Goal: Task Accomplishment & Management: Use online tool/utility

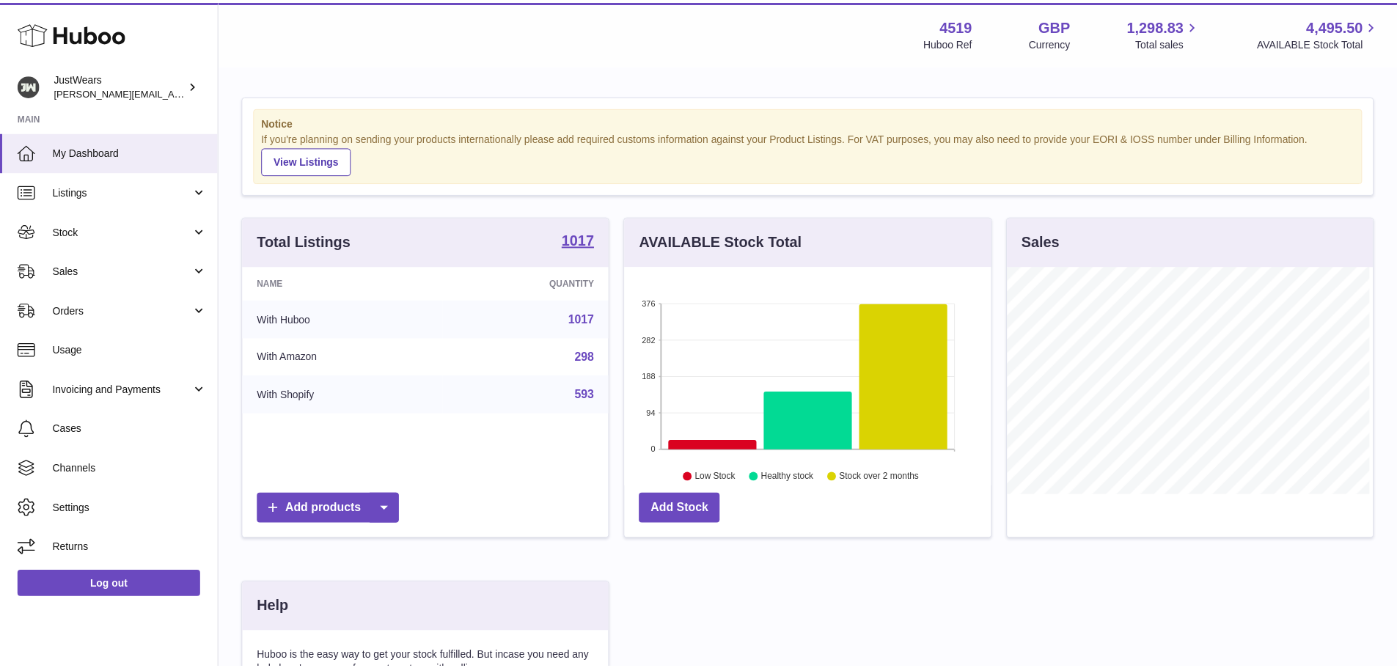
scroll to position [732847, 732710]
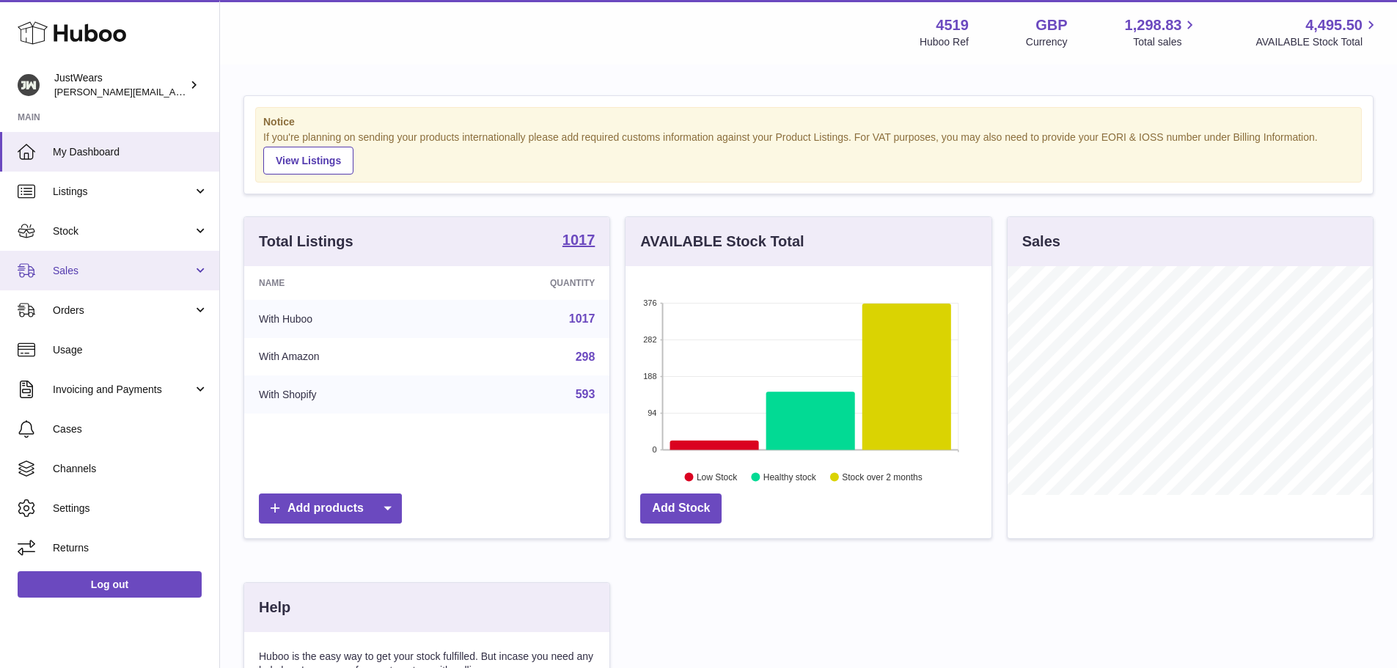
click at [146, 276] on span "Sales" at bounding box center [123, 271] width 140 height 14
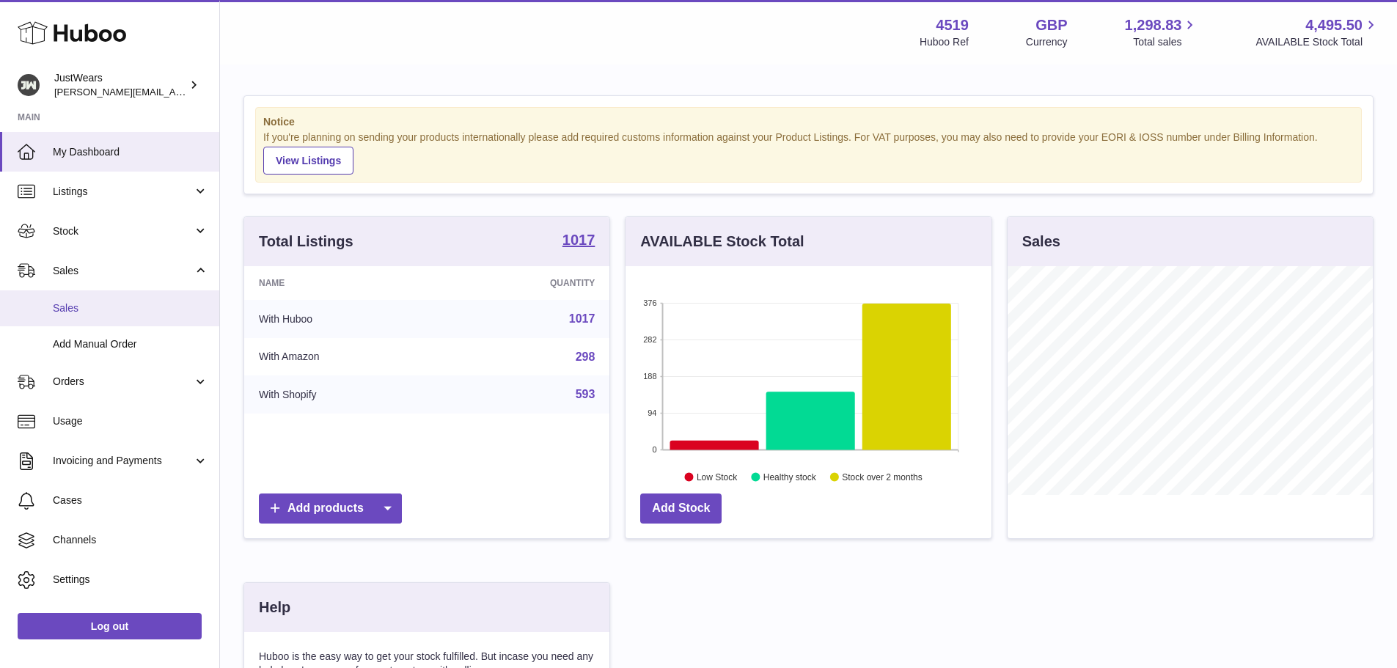
click at [121, 311] on span "Sales" at bounding box center [130, 308] width 155 height 14
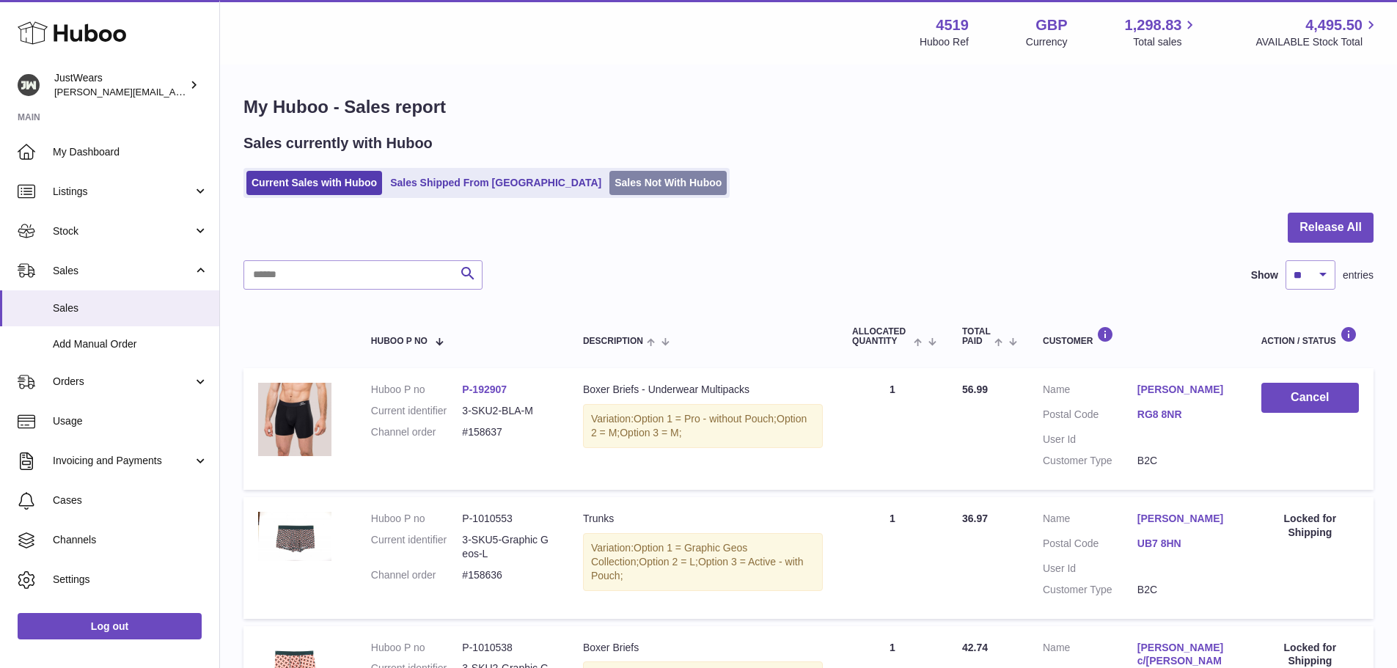
click at [609, 183] on link "Sales Not With Huboo" at bounding box center [667, 183] width 117 height 24
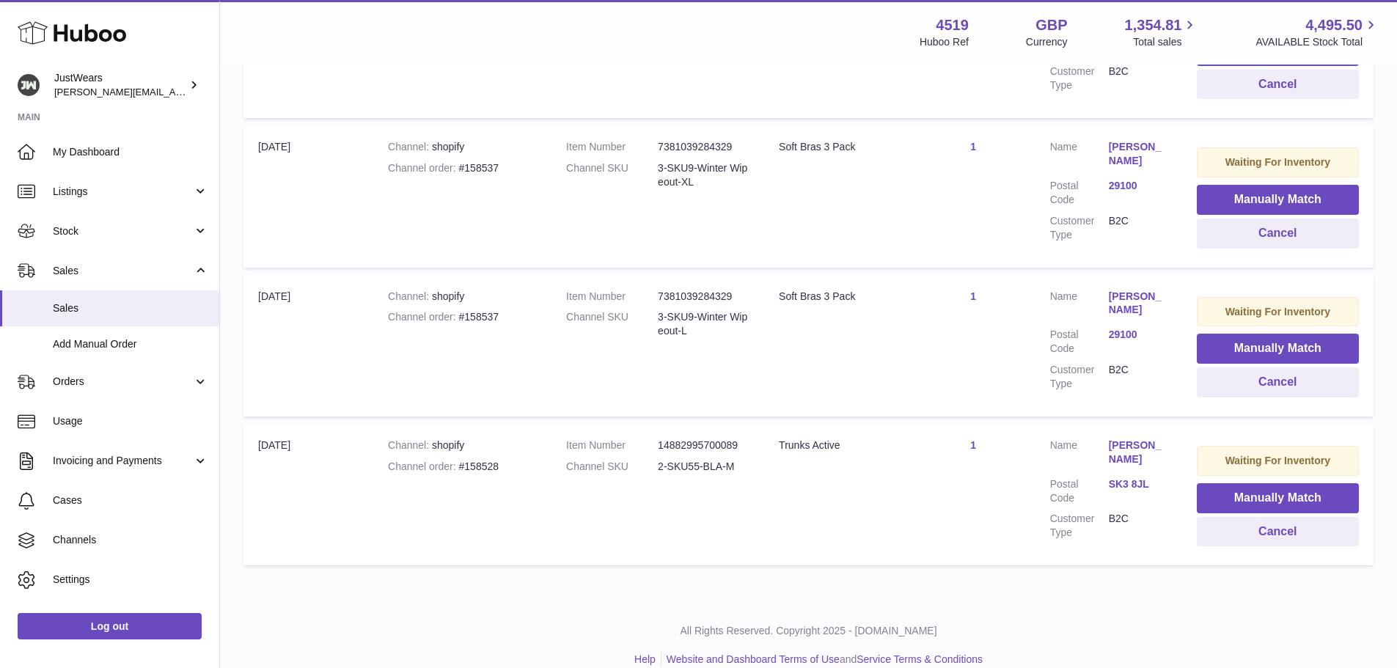
scroll to position [878, 0]
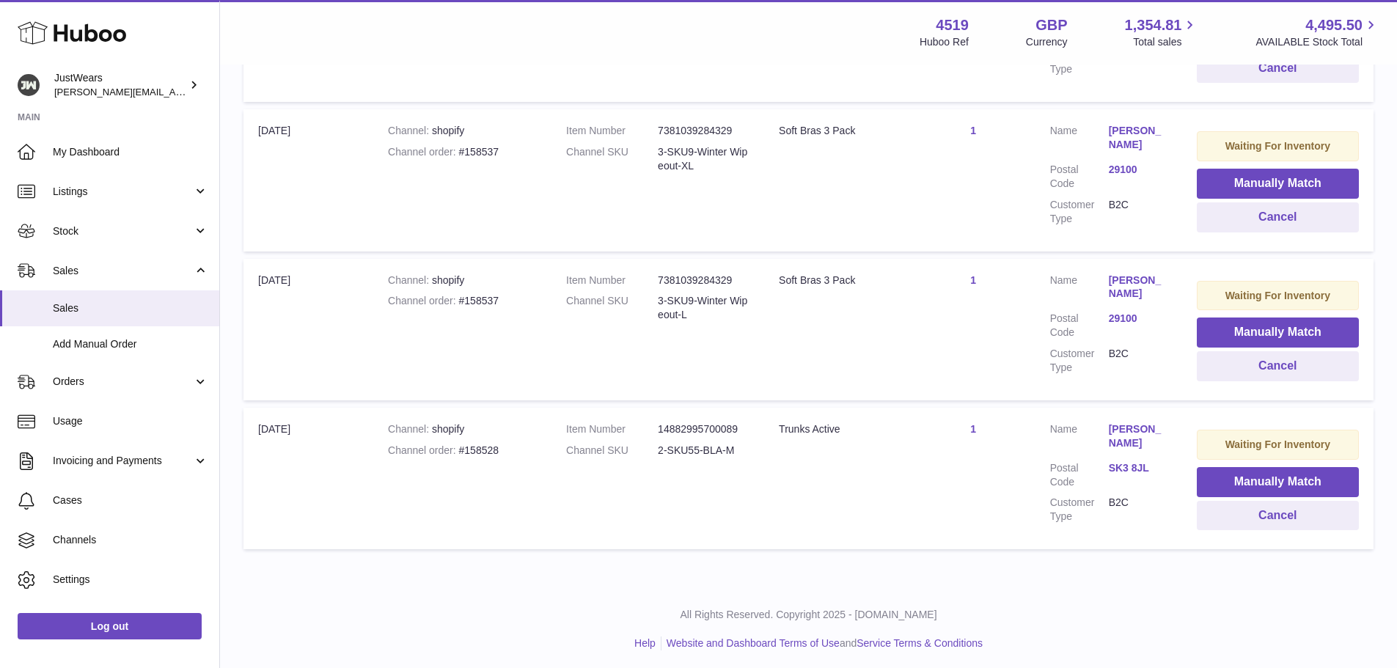
click at [982, 533] on td "Quantity Sold 1" at bounding box center [973, 478] width 124 height 141
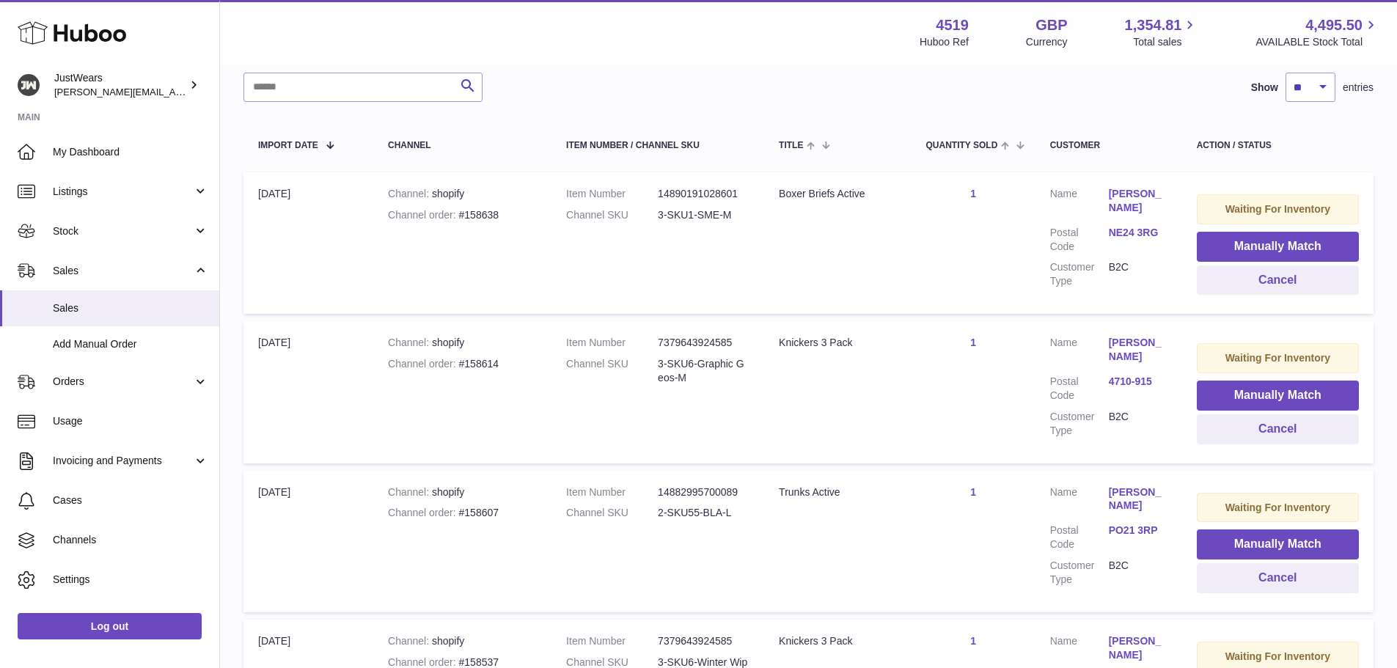
scroll to position [218, 0]
click at [1122, 351] on link "Fernanda Gama" at bounding box center [1137, 350] width 59 height 28
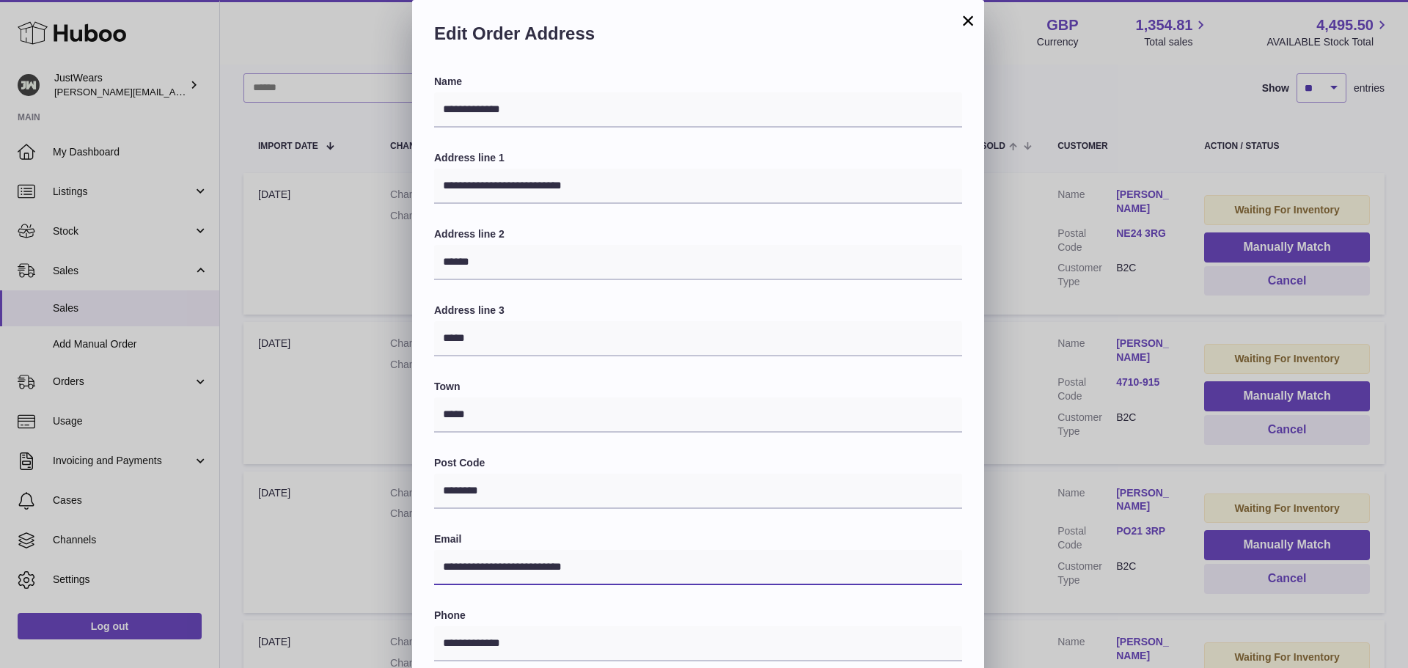
click at [597, 567] on input "**********" at bounding box center [698, 567] width 528 height 35
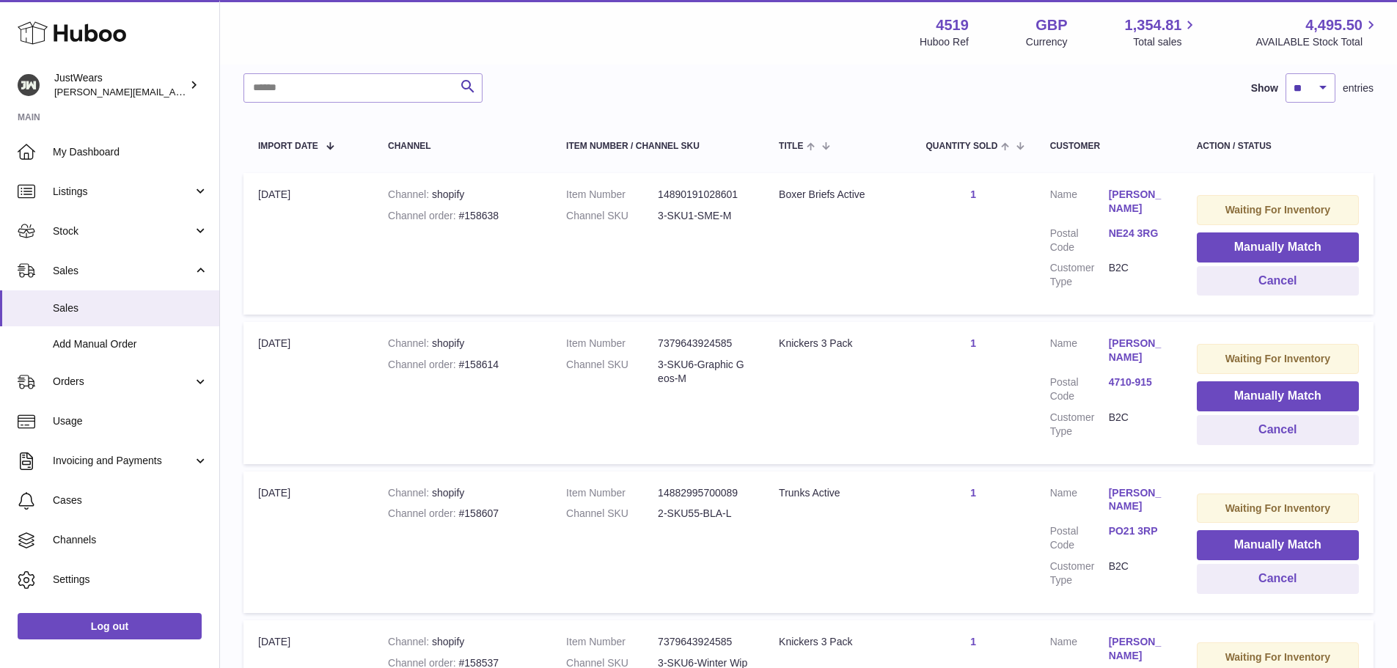
click at [1023, 255] on div at bounding box center [698, 334] width 1397 height 668
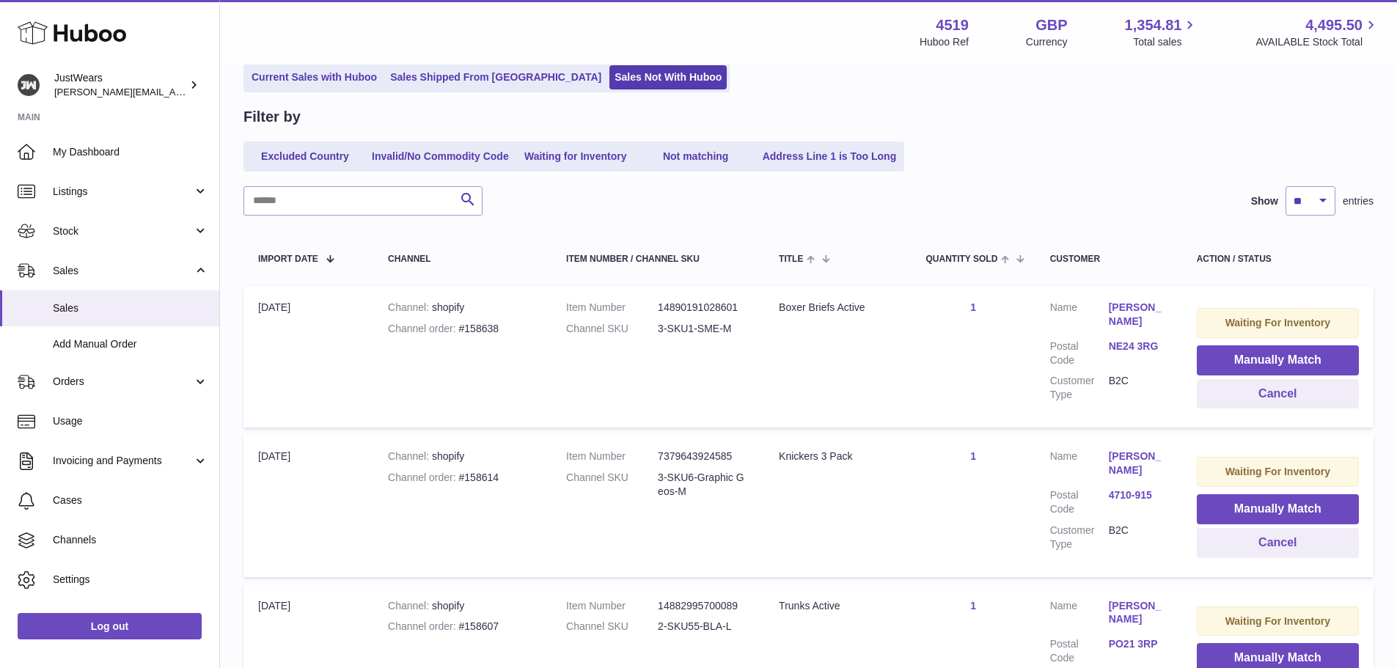
scroll to position [147, 0]
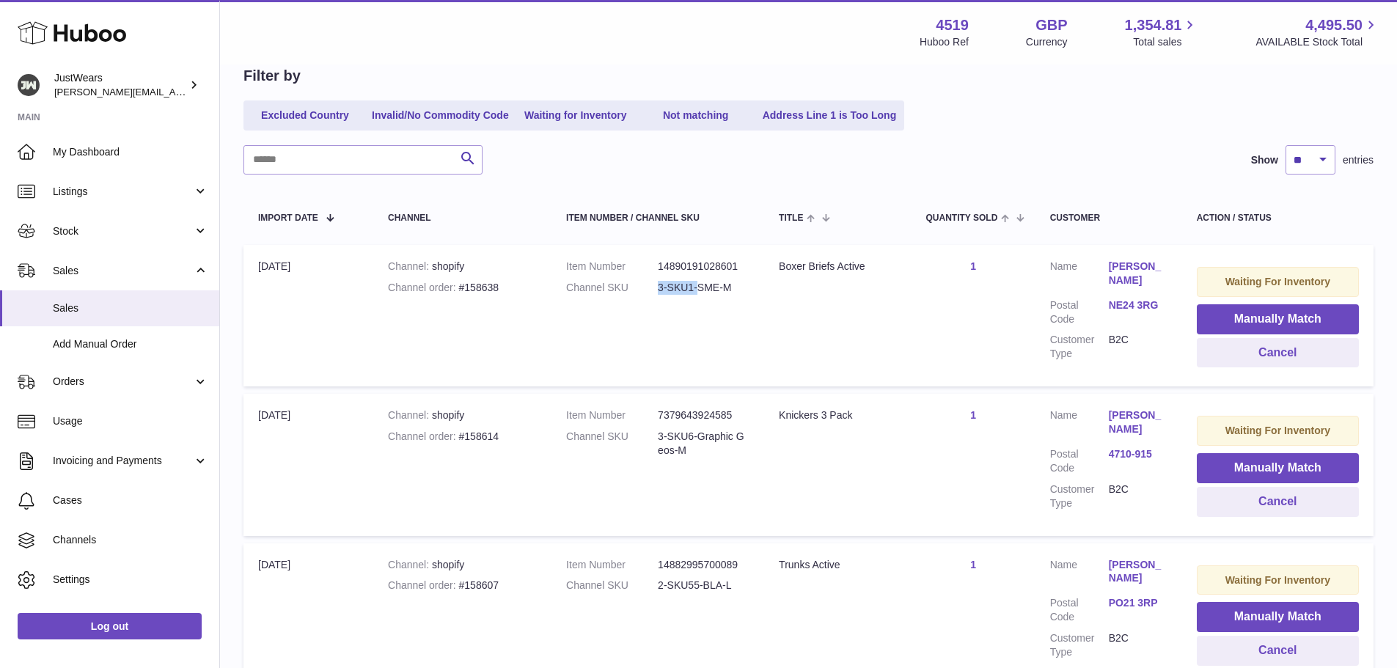
drag, startPoint x: 658, startPoint y: 287, endPoint x: 699, endPoint y: 288, distance: 41.1
click at [699, 288] on dd "3-SKU1-SME-M" at bounding box center [704, 288] width 92 height 14
copy dd "3-SKU1-"
click at [144, 233] on span "Stock" at bounding box center [123, 231] width 140 height 14
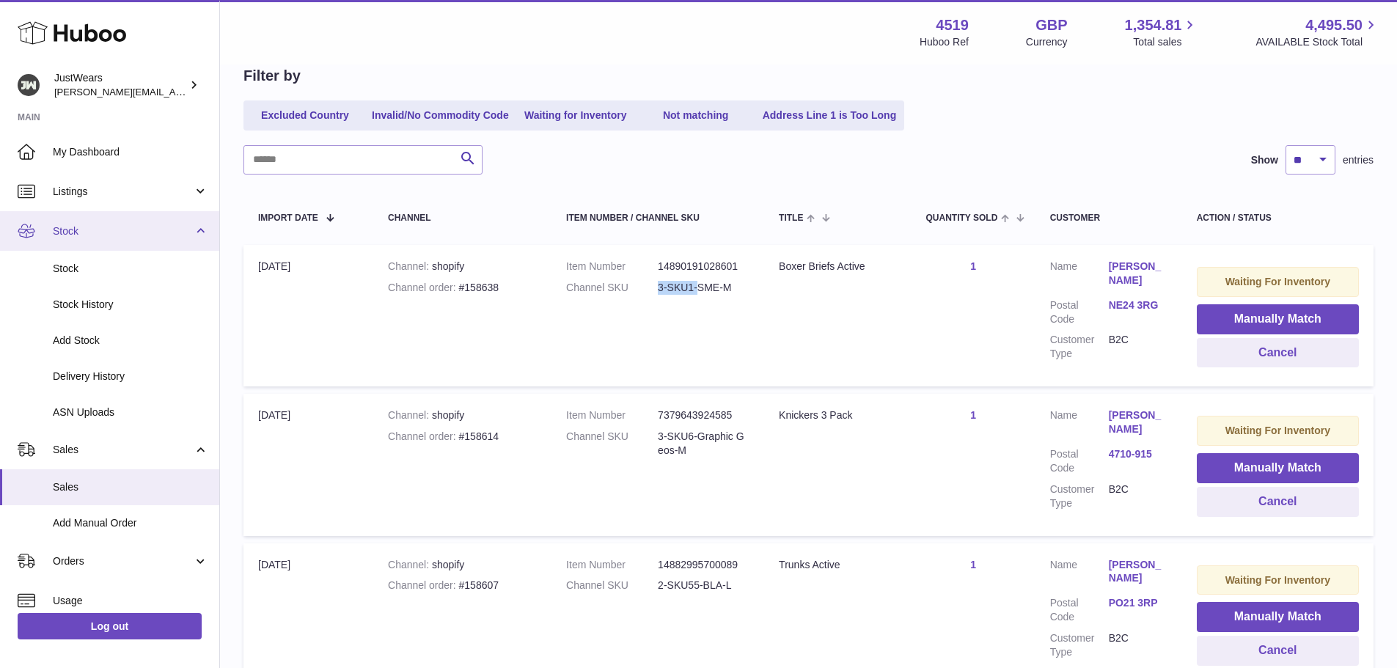
click at [167, 228] on span "Stock" at bounding box center [123, 231] width 140 height 14
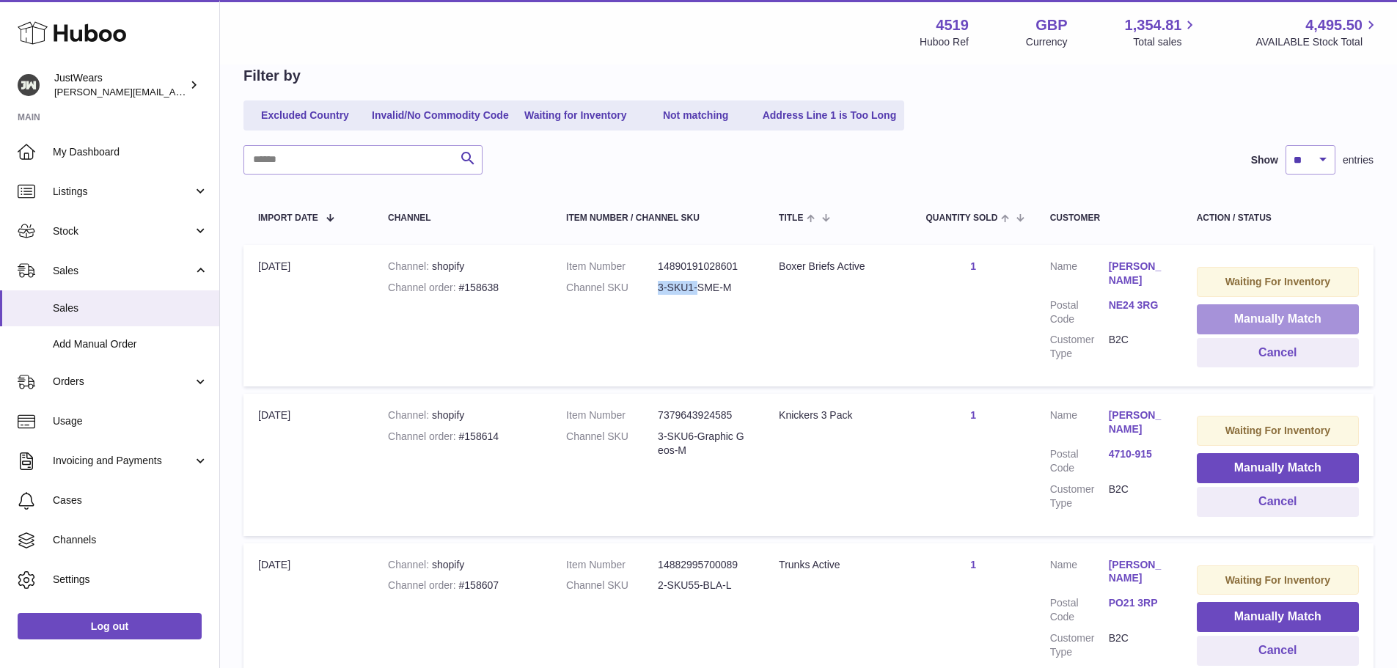
click at [1256, 322] on button "Manually Match" at bounding box center [1277, 319] width 162 height 30
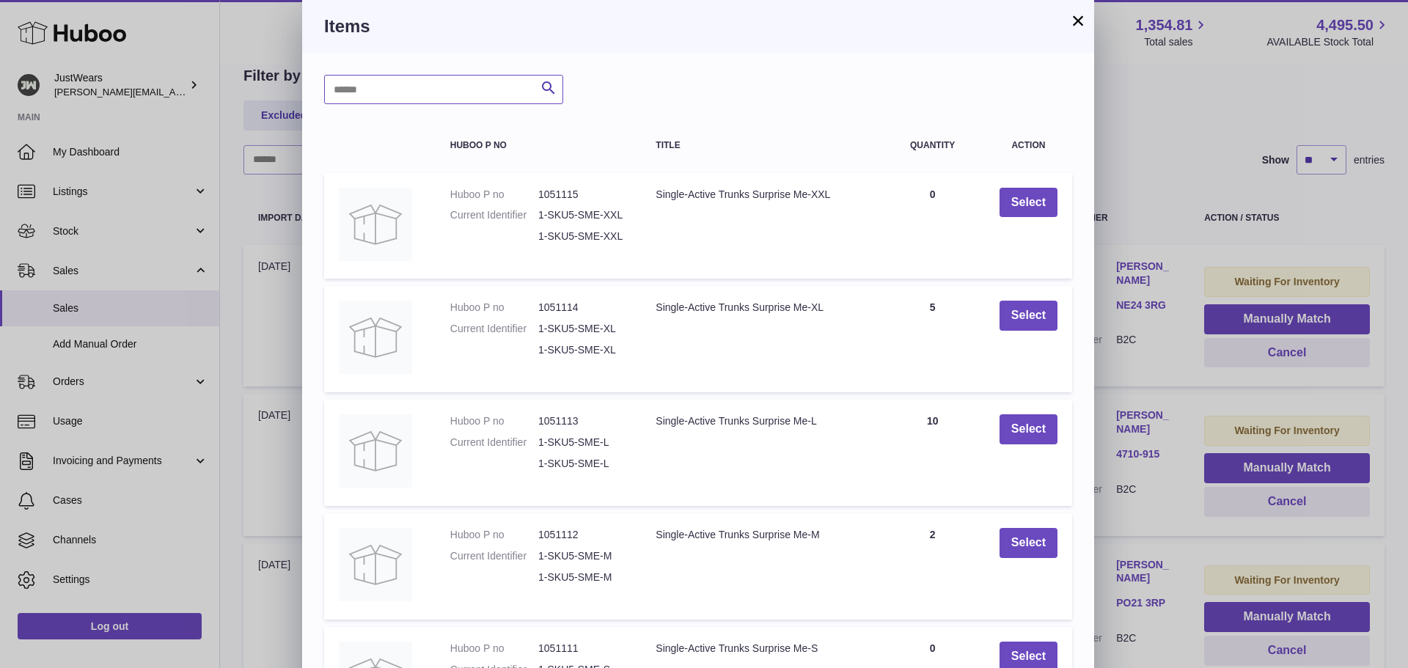
click at [441, 93] on input "text" at bounding box center [443, 89] width 239 height 29
paste input "**********"
type input "**********"
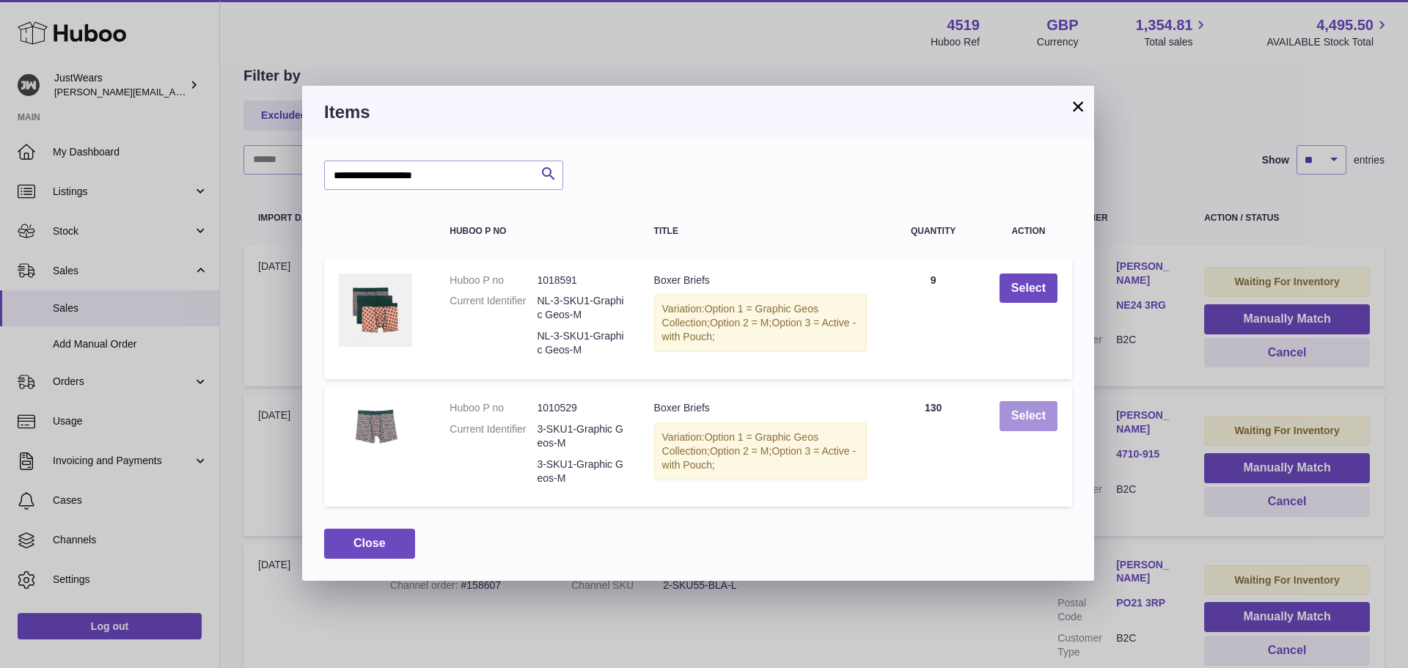
click at [1030, 421] on button "Select" at bounding box center [1028, 416] width 58 height 30
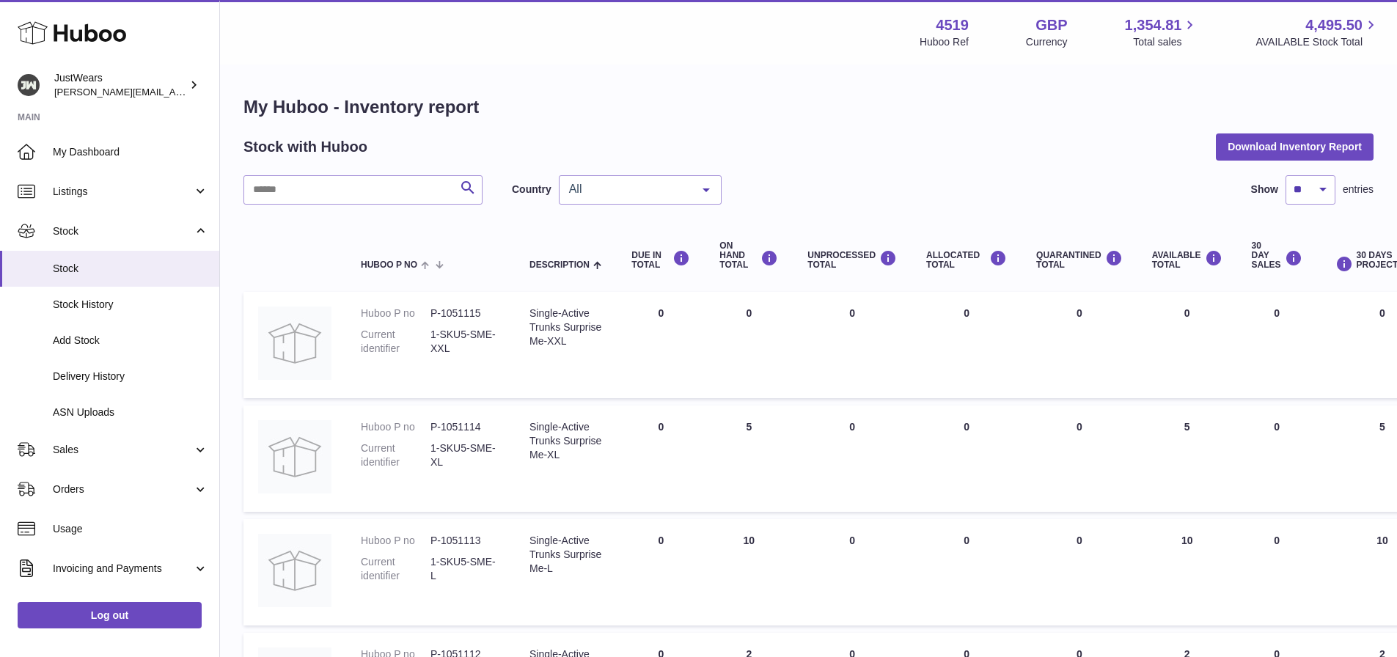
click at [631, 188] on span "All" at bounding box center [628, 189] width 126 height 15
click at [604, 245] on span "GB" at bounding box center [639, 248] width 161 height 29
click at [312, 188] on input "text" at bounding box center [362, 189] width 239 height 29
paste input "*******"
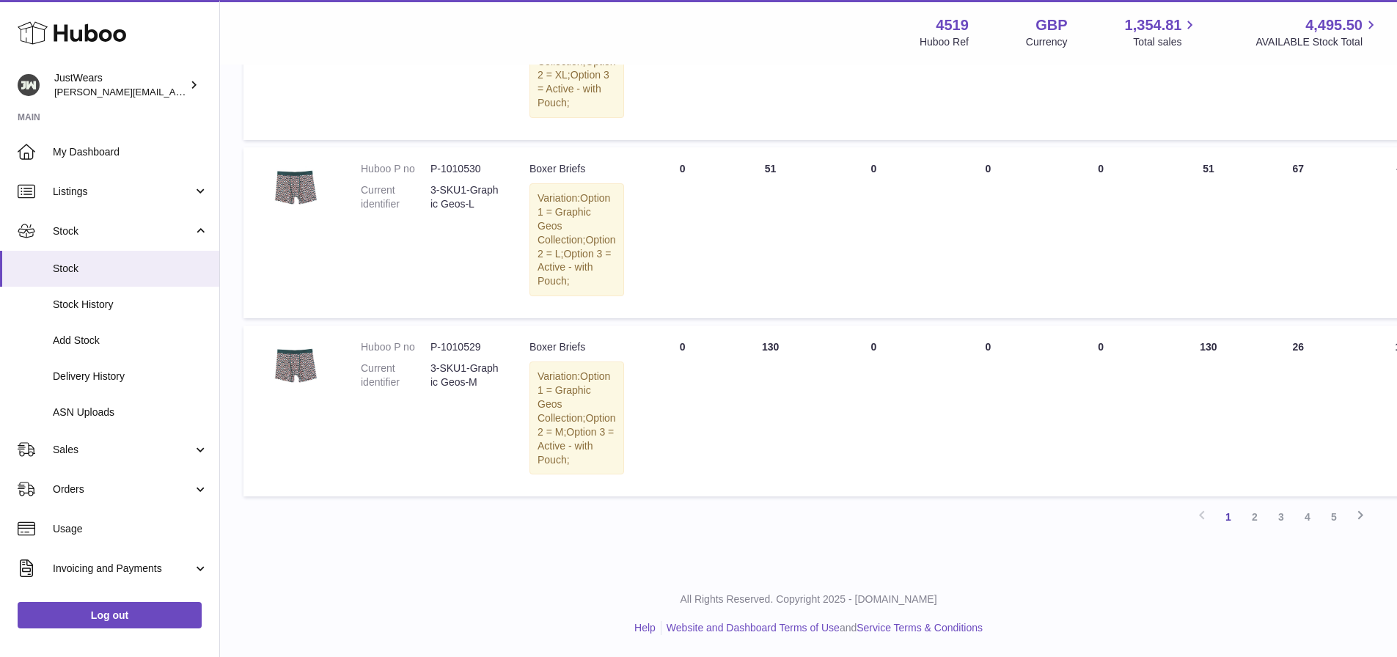
scroll to position [1833, 0]
type input "*******"
drag, startPoint x: 431, startPoint y: 355, endPoint x: 475, endPoint y: 367, distance: 45.5
click at [475, 367] on dd "3-SKU1-Graphic Geos-M" at bounding box center [465, 375] width 70 height 28
copy dd "3-SKU1-Graphic Geos-M"
